Goal: Information Seeking & Learning: Find specific fact

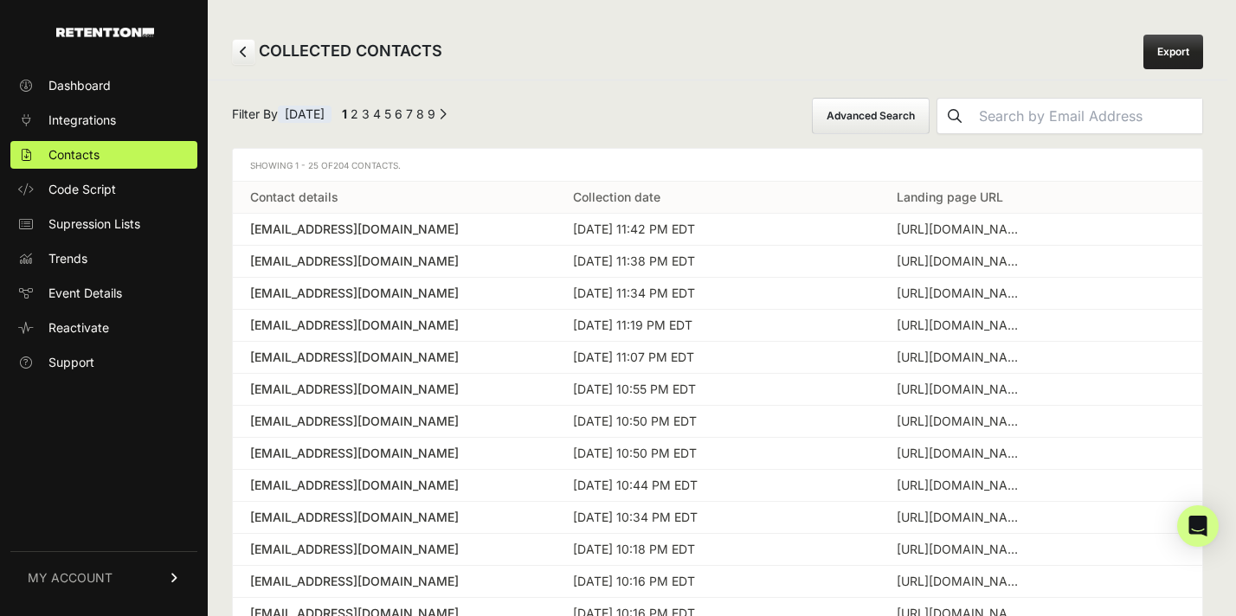
click at [244, 52] on icon at bounding box center [244, 52] width 8 height 12
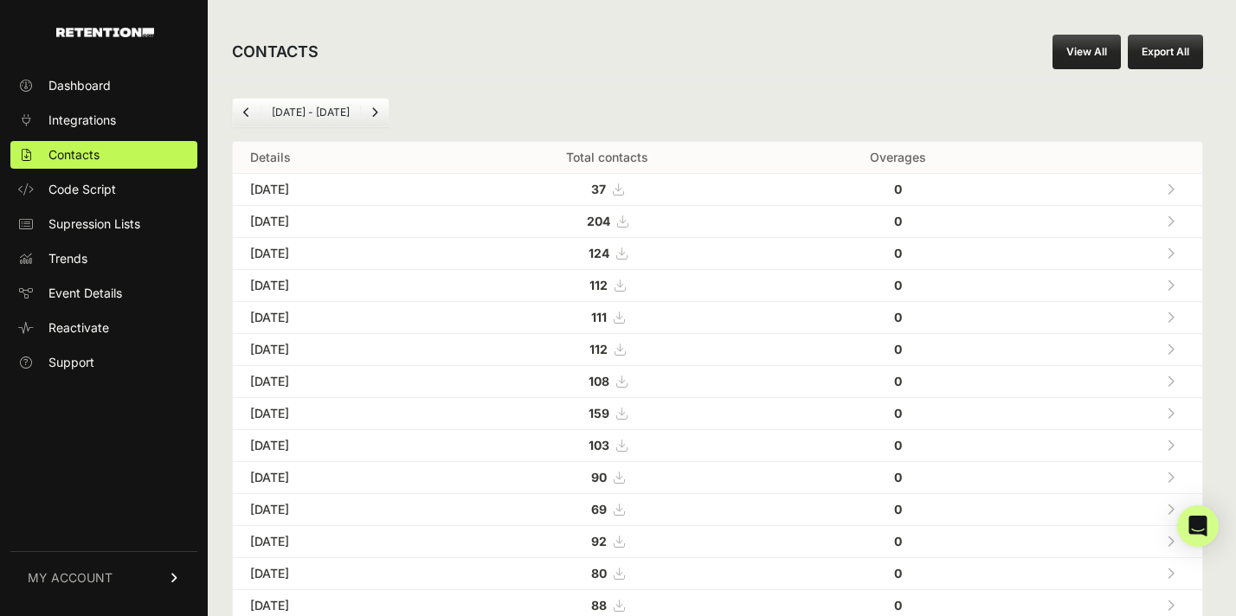
click at [1165, 223] on link at bounding box center [1171, 220] width 29 height 35
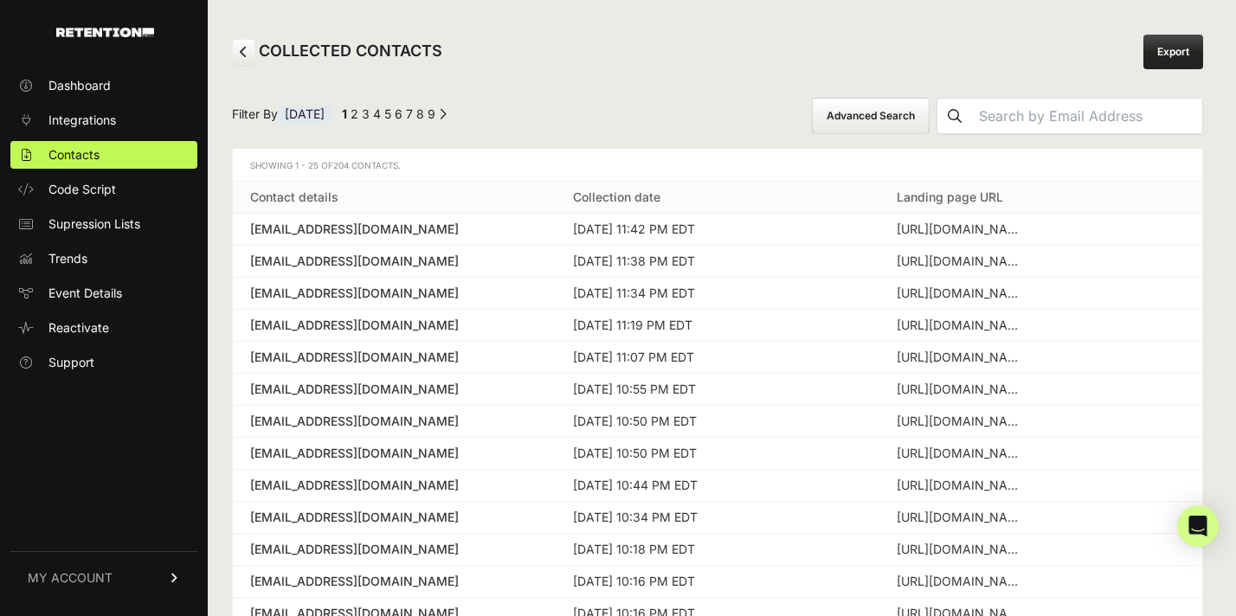
click at [922, 125] on button "Advanced Search" at bounding box center [871, 116] width 118 height 36
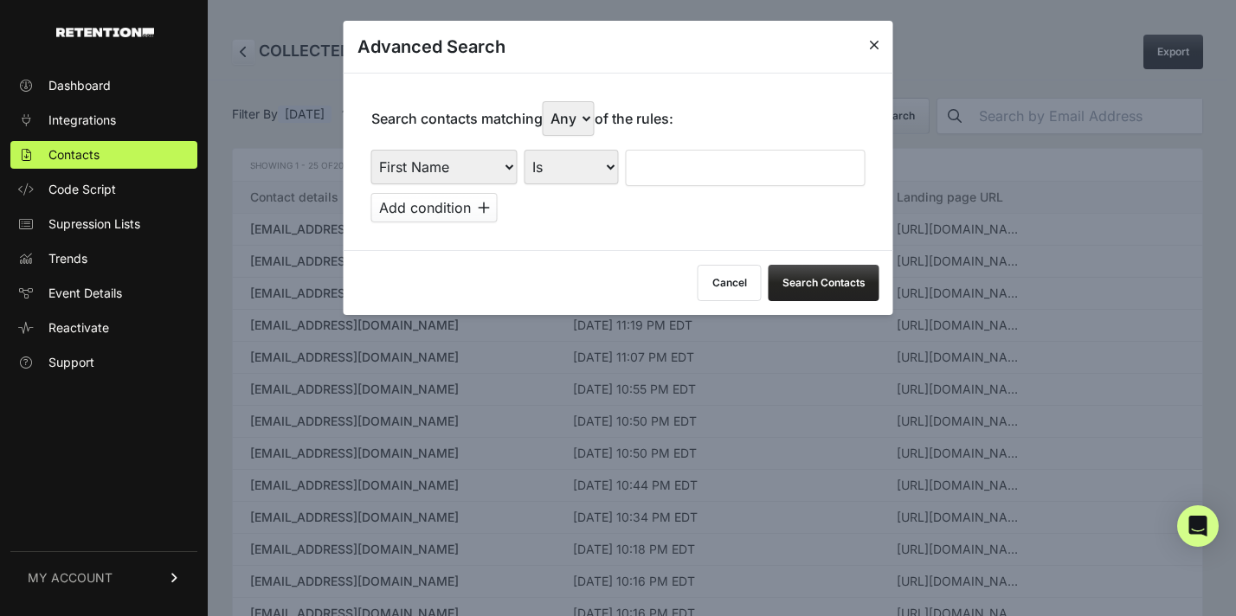
click at [486, 171] on select "First Name Last Name State City Email Email Domain Landing Domain Landing Page …" at bounding box center [444, 167] width 146 height 35
select select "landing_page_domain"
click at [371, 150] on select "First Name Last Name State City Email Email Domain Landing Domain Landing Page …" at bounding box center [444, 167] width 146 height 35
click at [589, 172] on select "Is Is not Contains Starts with" at bounding box center [572, 167] width 94 height 35
select select "contains"
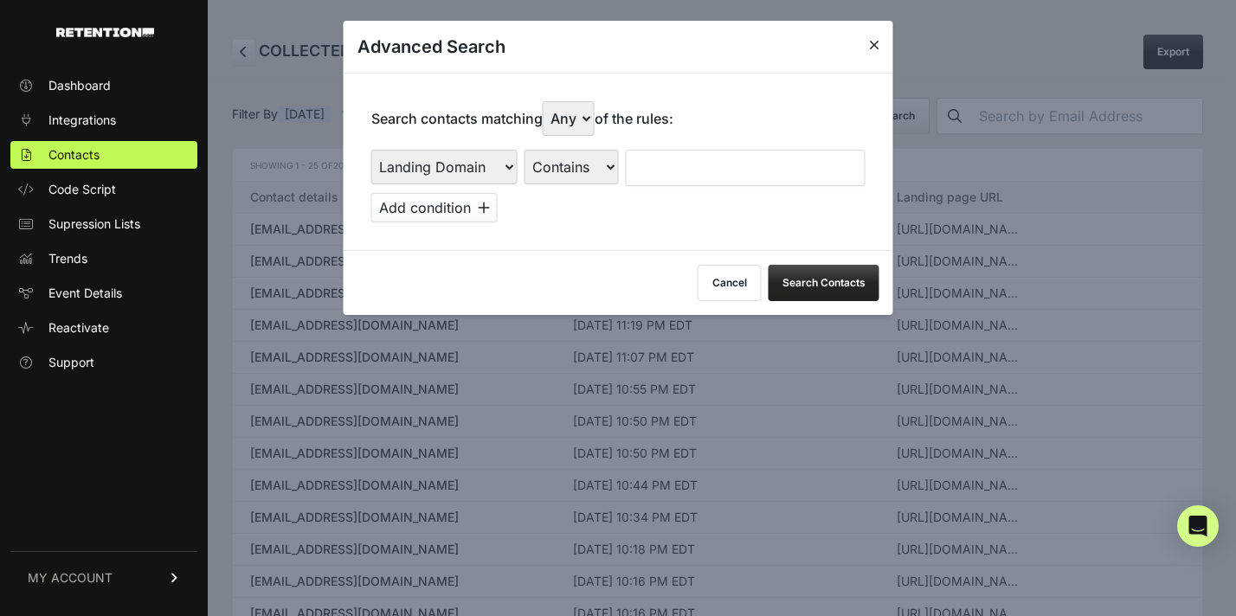
click at [525, 150] on select "Is Is not Contains Starts with" at bounding box center [572, 167] width 94 height 35
click at [662, 165] on input "text" at bounding box center [746, 168] width 240 height 36
click at [836, 274] on button "Search Contacts" at bounding box center [824, 283] width 111 height 36
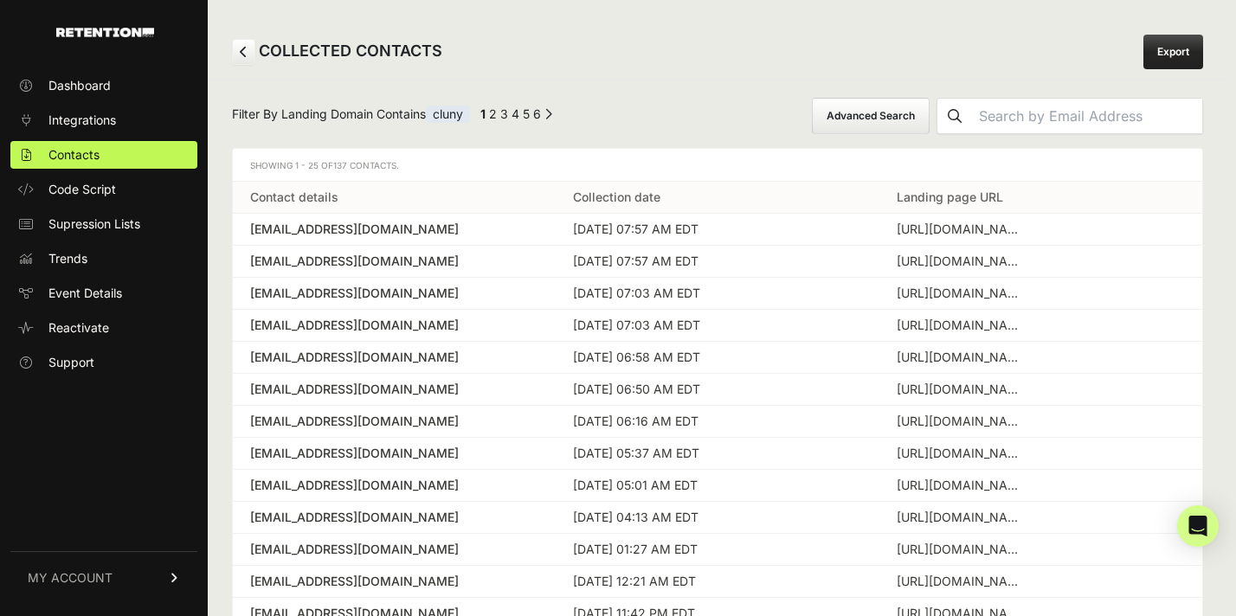
click at [930, 111] on button "Advanced Search" at bounding box center [871, 116] width 118 height 36
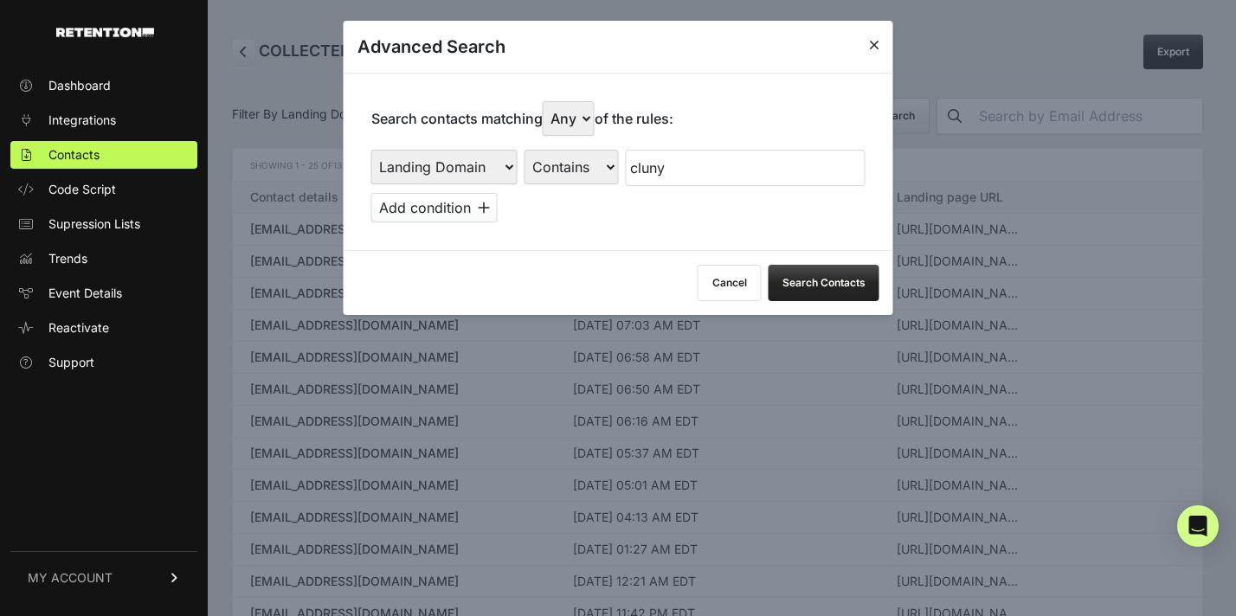
click at [679, 178] on input "cluny" at bounding box center [746, 168] width 240 height 36
type input "full"
click at [794, 286] on button "Search Contacts" at bounding box center [824, 283] width 111 height 36
